Goal: Communication & Community: Participate in discussion

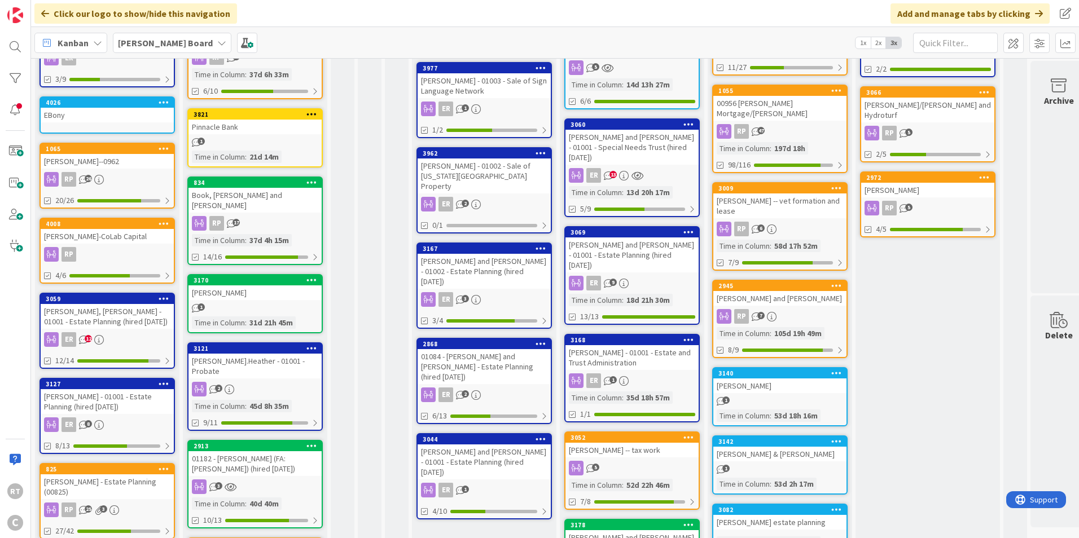
click at [113, 392] on div "[PERSON_NAME] - 01001 - Estate Planning (hired [DATE])" at bounding box center [107, 401] width 133 height 25
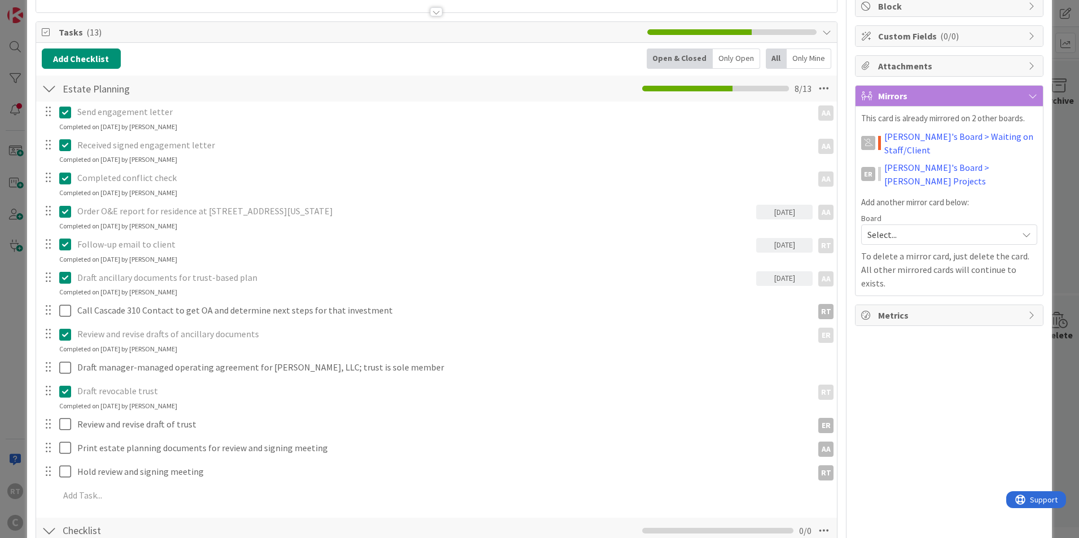
scroll to position [169, 0]
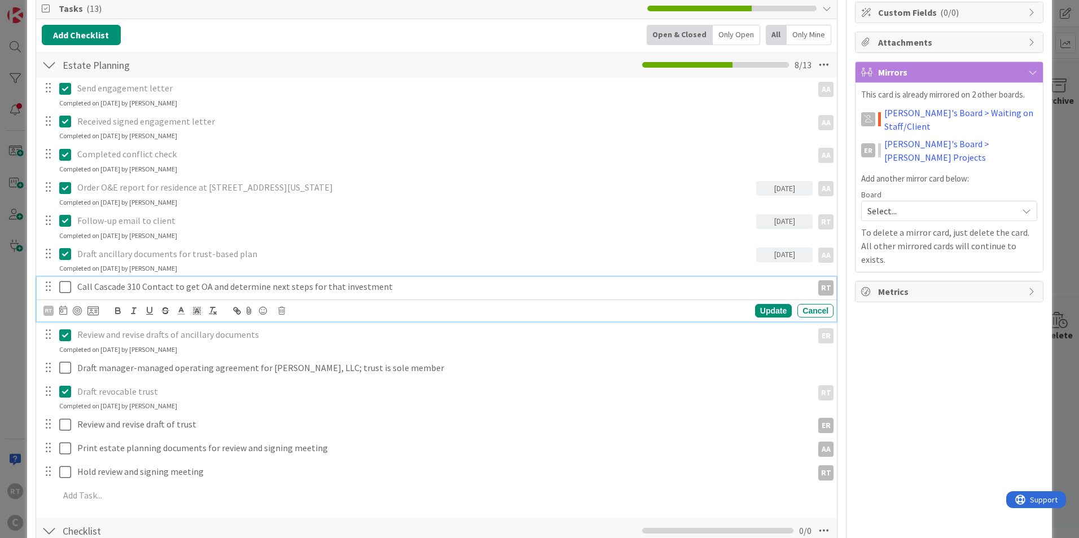
click at [68, 289] on icon at bounding box center [67, 287] width 17 height 14
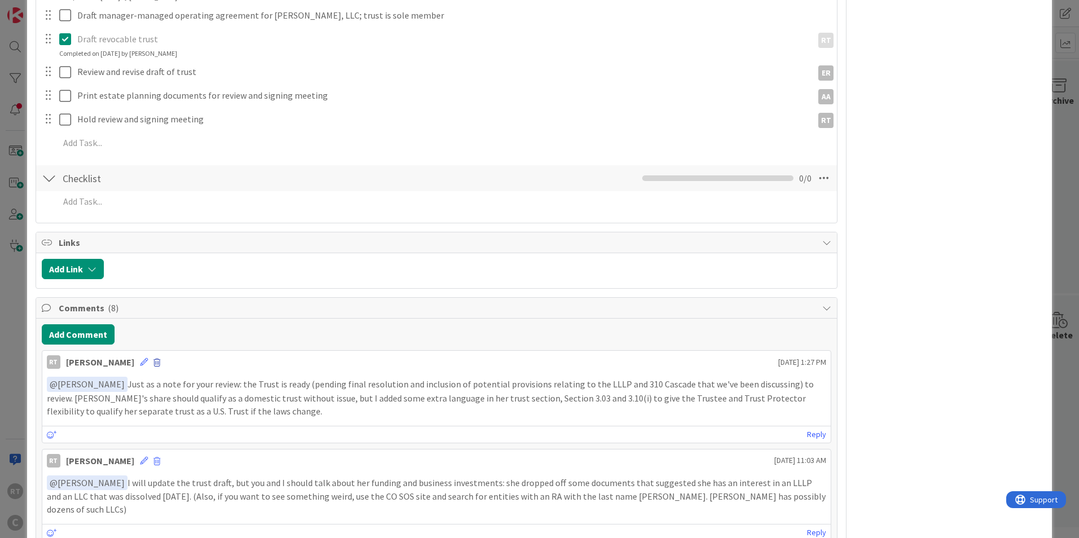
scroll to position [508, 0]
click at [89, 342] on button "Add Comment" at bounding box center [78, 334] width 73 height 20
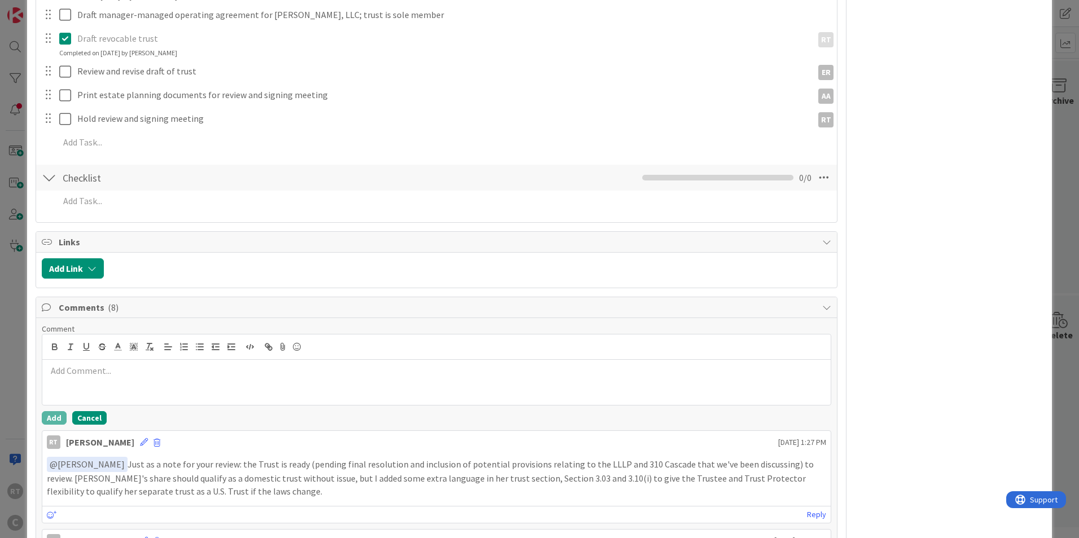
click at [98, 419] on button "Cancel" at bounding box center [89, 418] width 34 height 14
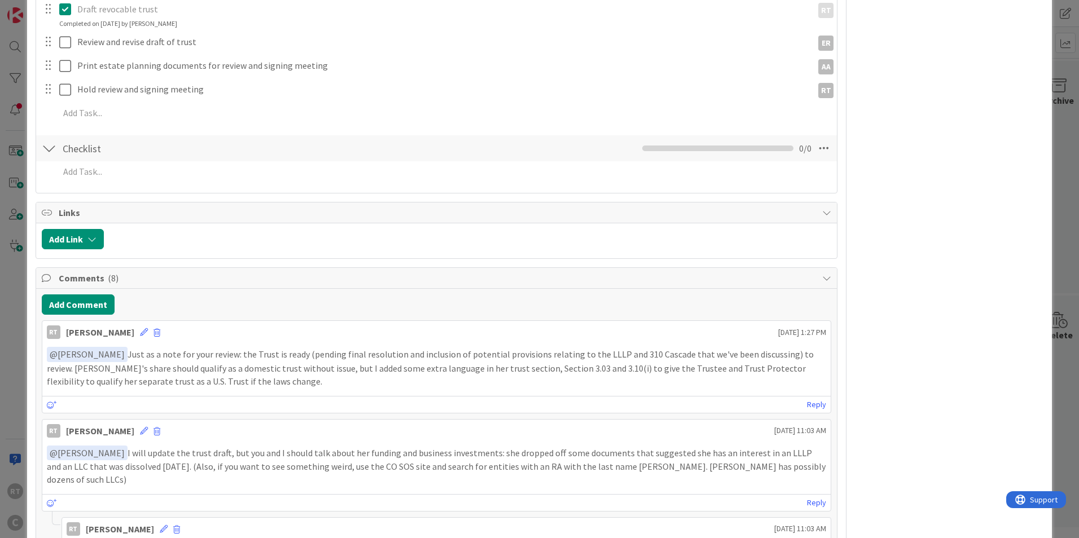
scroll to position [564, 0]
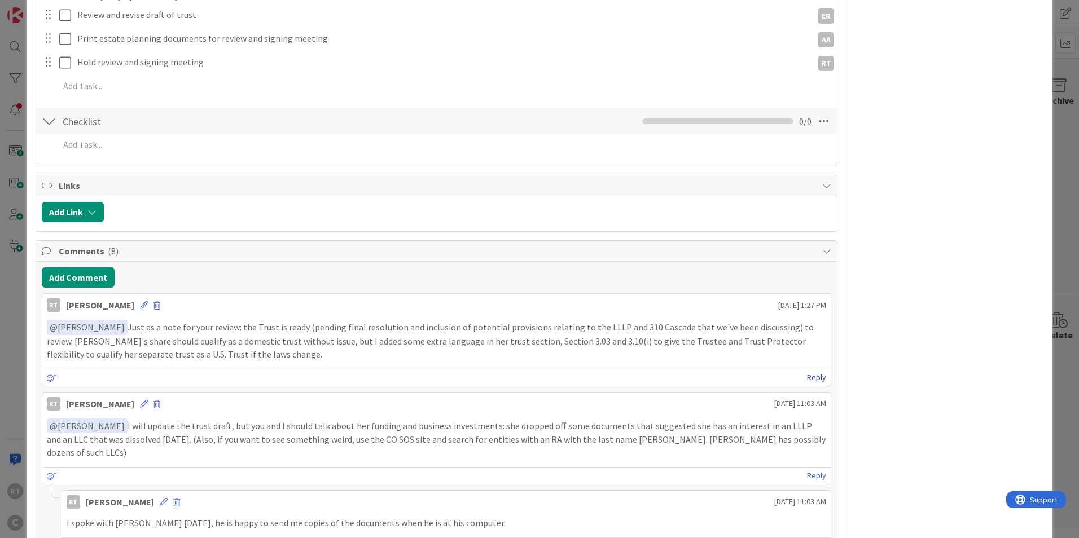
click at [815, 380] on link "Reply" at bounding box center [816, 378] width 19 height 14
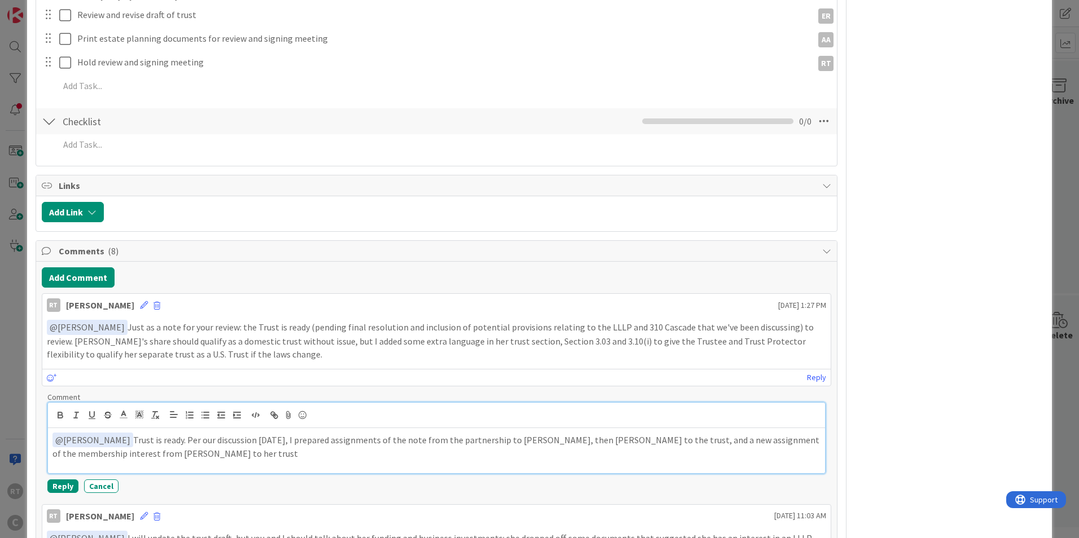
click at [178, 464] on div "﻿ @ [PERSON_NAME] ﻿ Trust is ready. Per our discussion [DATE], I prepared assig…" at bounding box center [436, 450] width 777 height 45
click at [164, 444] on p "﻿ @ [PERSON_NAME] ﻿ Trust is ready. Per our discussion [DATE], I prepared assig…" at bounding box center [436, 447] width 768 height 28
click at [57, 480] on button "Reply" at bounding box center [62, 487] width 31 height 14
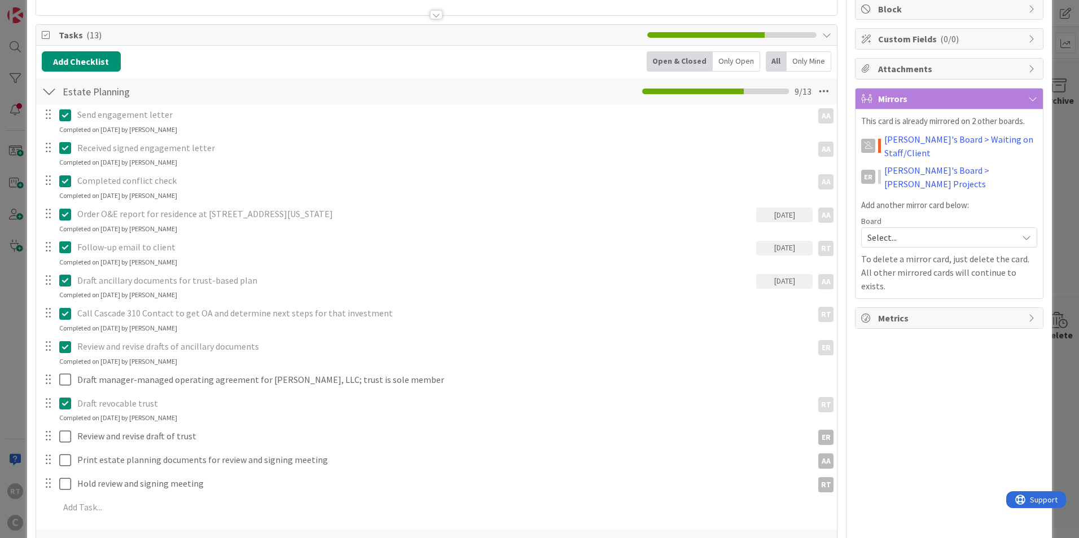
scroll to position [0, 0]
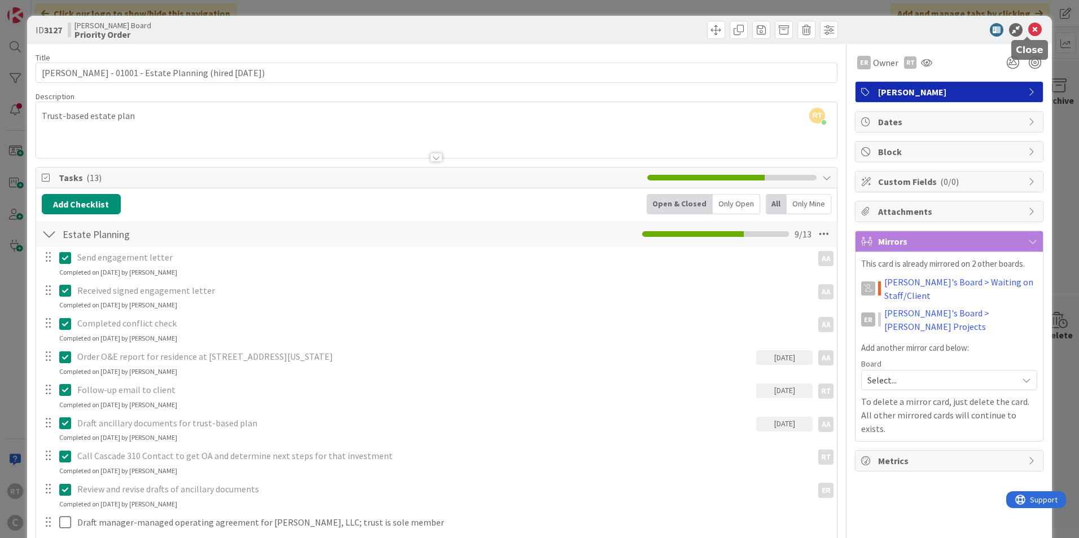
click at [1029, 31] on icon at bounding box center [1035, 30] width 14 height 14
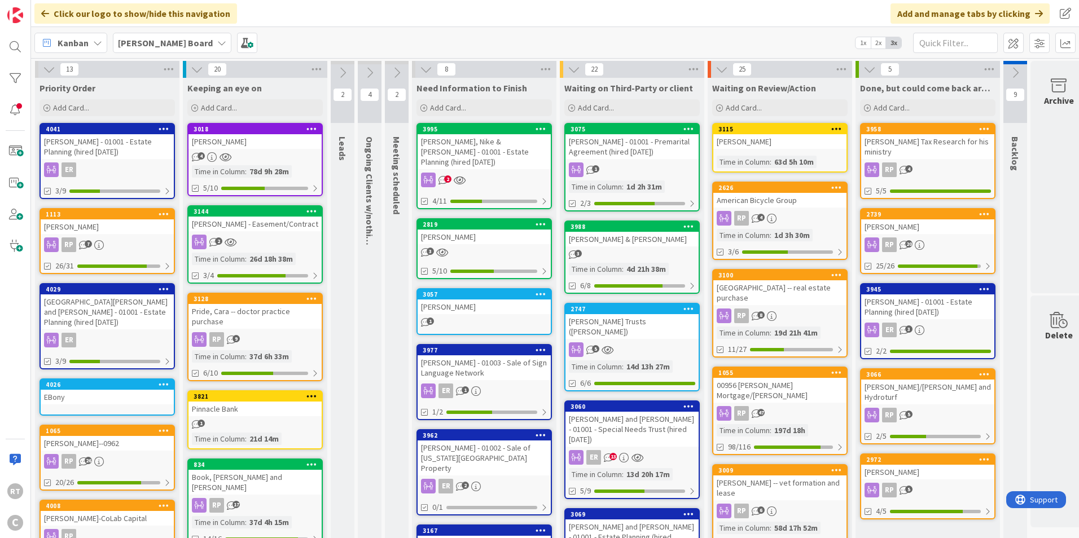
click at [121, 146] on div "[PERSON_NAME] - 01001 - Estate Planning (hired [DATE])" at bounding box center [107, 146] width 133 height 25
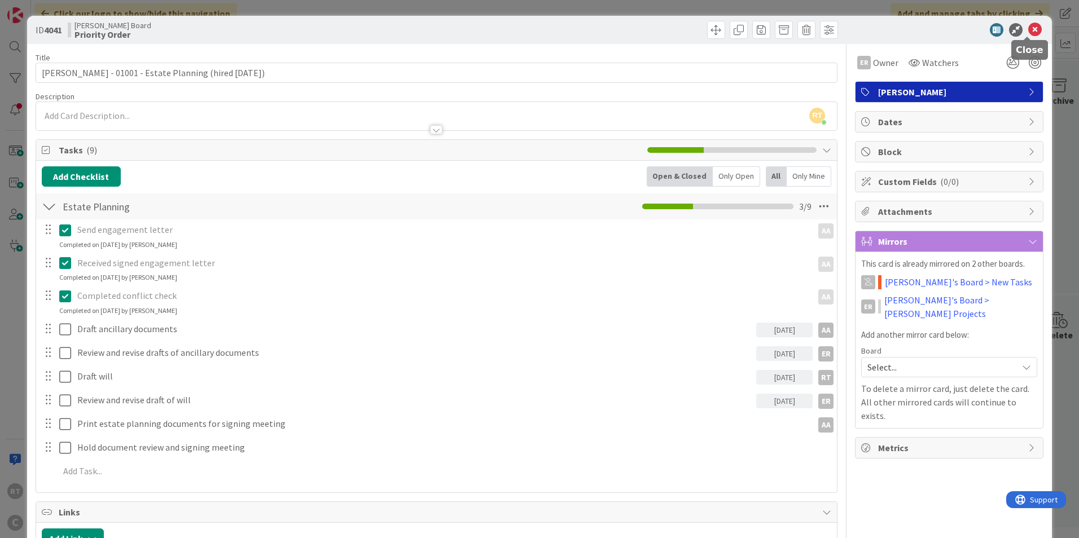
click at [1028, 35] on icon at bounding box center [1035, 30] width 14 height 14
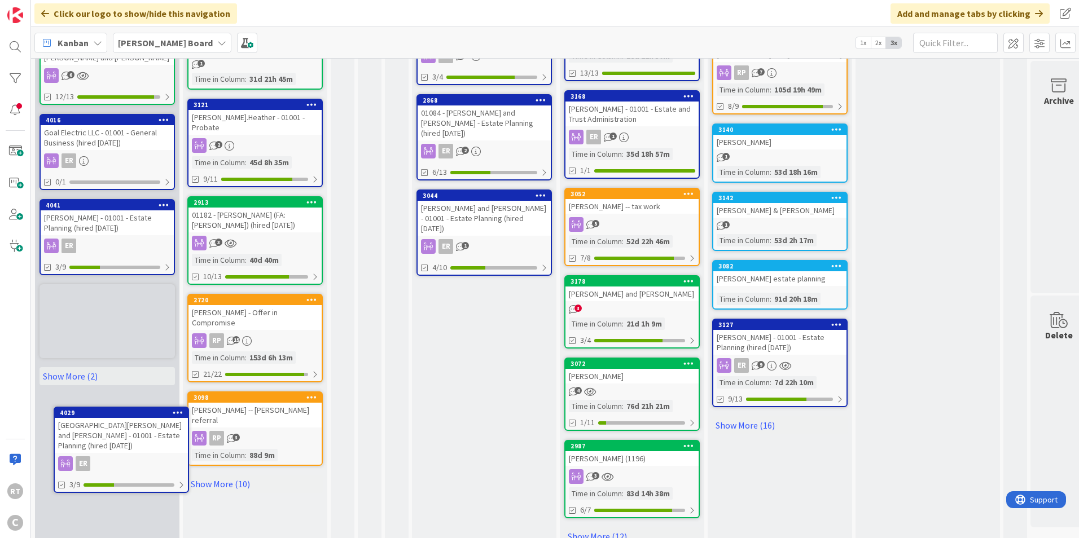
scroll to position [492, 0]
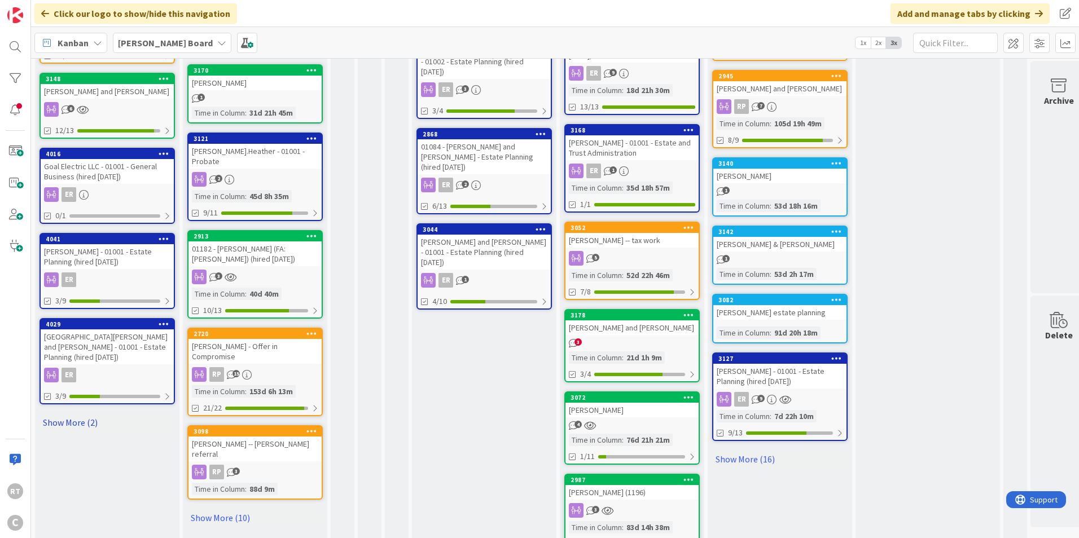
click at [79, 414] on link "Show More (2)" at bounding box center [107, 423] width 135 height 18
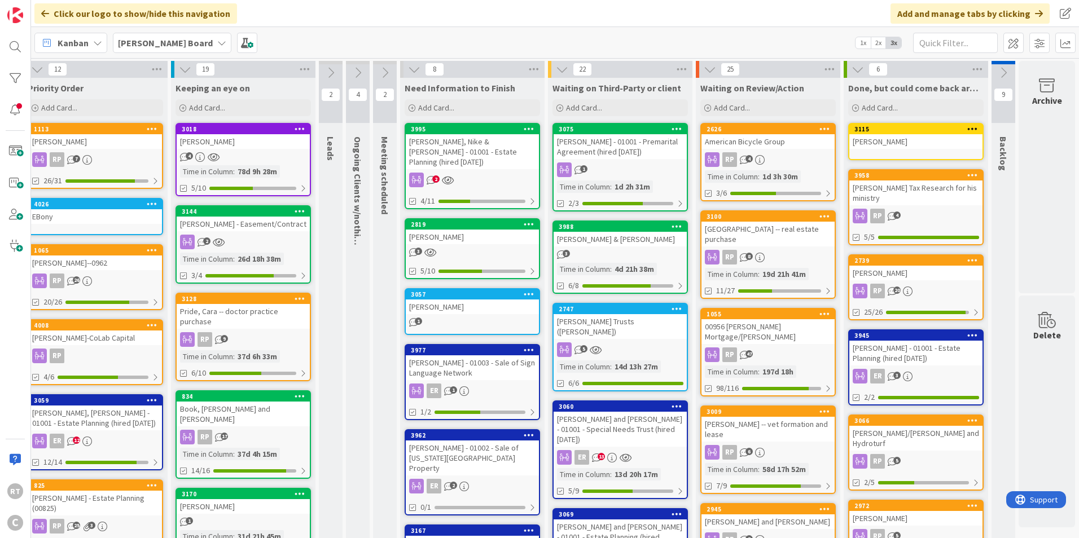
scroll to position [0, 0]
